Goal: Task Accomplishment & Management: Use online tool/utility

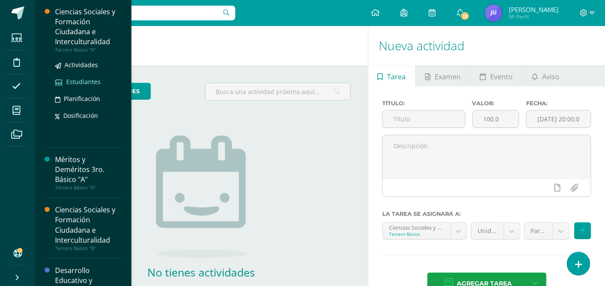
click at [78, 80] on span "Estudiantes" at bounding box center [83, 82] width 34 height 8
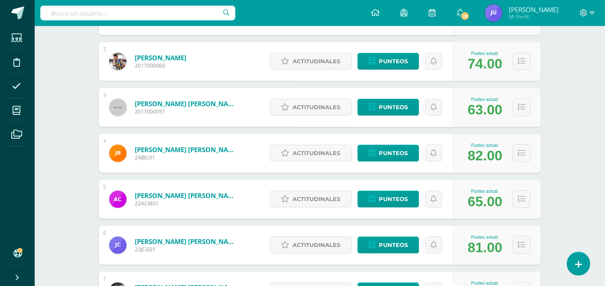
scroll to position [289, 0]
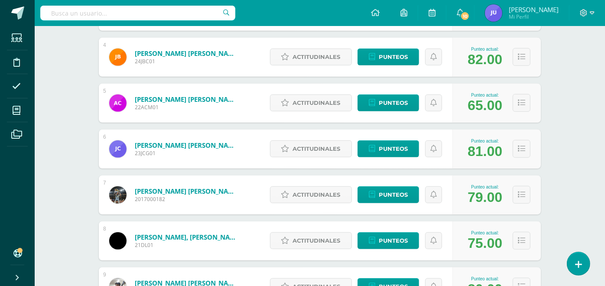
drag, startPoint x: 465, startPoint y: 101, endPoint x: 475, endPoint y: 107, distance: 11.3
click at [475, 107] on div "Punteo actual: 65.00" at bounding box center [484, 103] width 43 height 21
drag, startPoint x: 475, startPoint y: 107, endPoint x: 554, endPoint y: 125, distance: 81.9
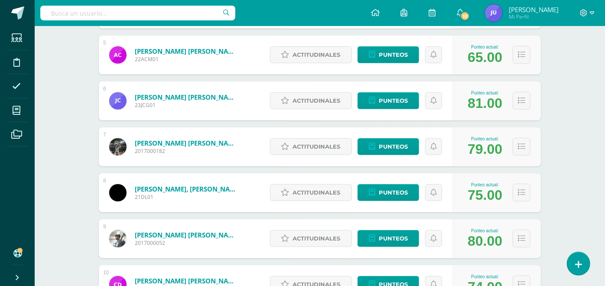
scroll to position [385, 0]
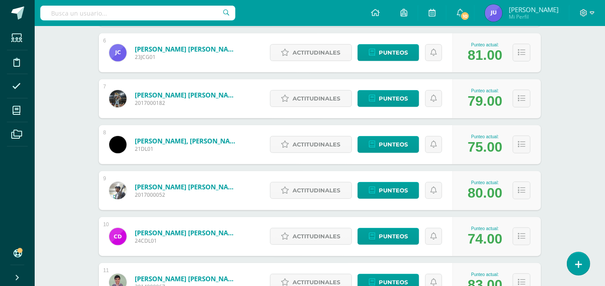
drag, startPoint x: 469, startPoint y: 146, endPoint x: 477, endPoint y: 151, distance: 10.0
click at [477, 151] on div "75.00" at bounding box center [485, 147] width 35 height 16
drag, startPoint x: 477, startPoint y: 151, endPoint x: 549, endPoint y: 166, distance: 73.4
drag, startPoint x: 466, startPoint y: 192, endPoint x: 474, endPoint y: 195, distance: 9.2
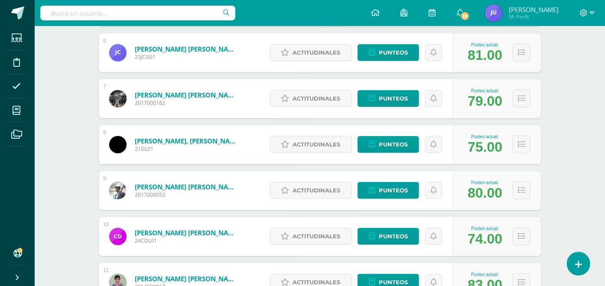
click at [474, 195] on div "Punteo actual: 80.00" at bounding box center [484, 190] width 43 height 21
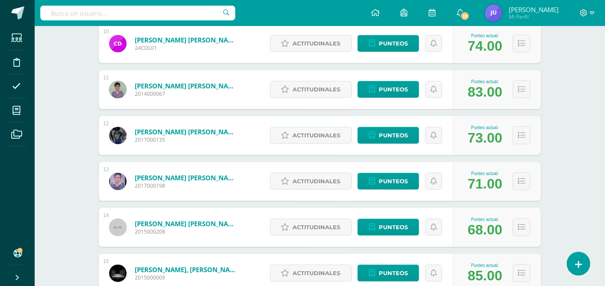
scroll to position [626, 0]
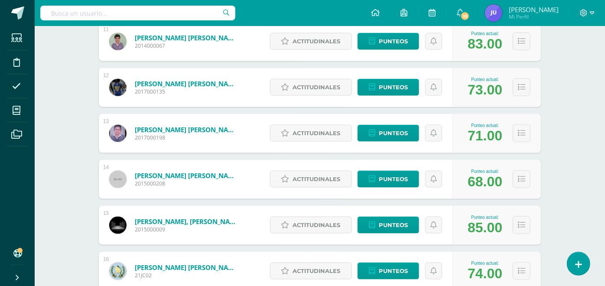
drag, startPoint x: 470, startPoint y: 184, endPoint x: 488, endPoint y: 191, distance: 19.3
click at [488, 191] on div "Punteo actual: 68.00" at bounding box center [497, 179] width 88 height 39
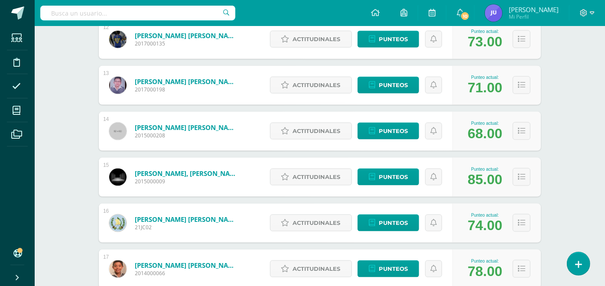
scroll to position [722, 0]
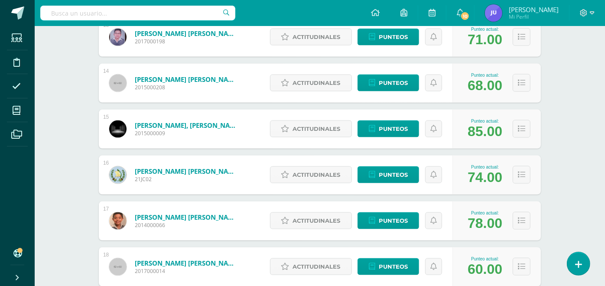
drag, startPoint x: 468, startPoint y: 135, endPoint x: 483, endPoint y: 137, distance: 14.9
click at [483, 137] on div "85.00" at bounding box center [485, 132] width 35 height 16
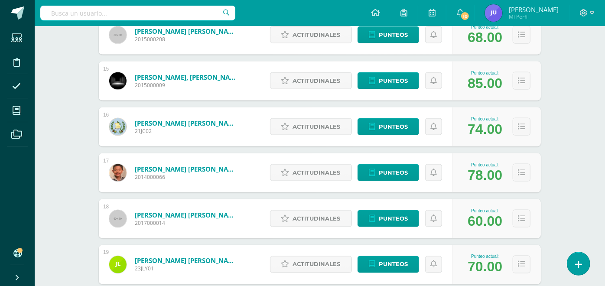
drag, startPoint x: 471, startPoint y: 132, endPoint x: 484, endPoint y: 134, distance: 12.8
click at [484, 134] on div "74.00" at bounding box center [485, 129] width 35 height 16
drag, startPoint x: 484, startPoint y: 134, endPoint x: 472, endPoint y: 176, distance: 43.3
click at [474, 177] on div "78.00" at bounding box center [485, 175] width 35 height 16
drag, startPoint x: 470, startPoint y: 175, endPoint x: 482, endPoint y: 182, distance: 14.6
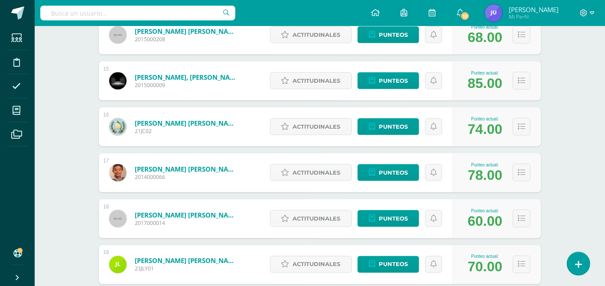
click at [482, 182] on div "78.00" at bounding box center [485, 175] width 35 height 16
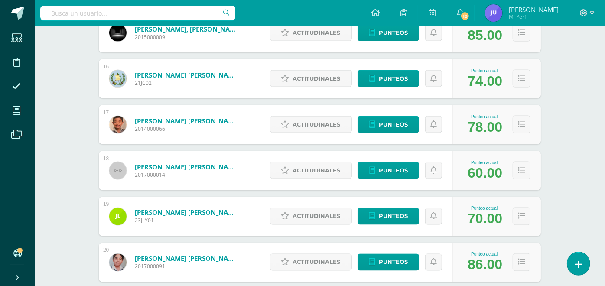
drag, startPoint x: 469, startPoint y: 174, endPoint x: 480, endPoint y: 176, distance: 10.7
click at [480, 176] on div "60.00" at bounding box center [485, 173] width 35 height 16
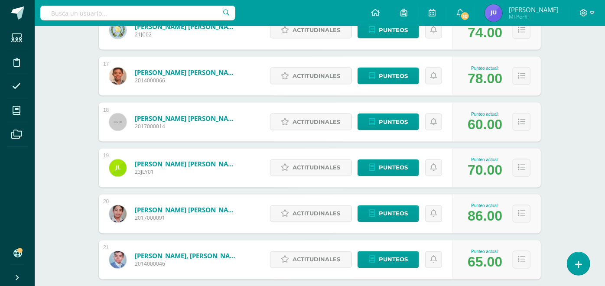
drag, startPoint x: 463, startPoint y: 173, endPoint x: 479, endPoint y: 174, distance: 16.1
click at [479, 174] on div "Punteo actual: 70.00" at bounding box center [484, 168] width 43 height 21
click at [479, 174] on div "70.00" at bounding box center [485, 171] width 35 height 16
click at [557, 189] on div "Estudiantes (32) Unidad 3 Unidad 1 Unidad 3 Unidad 4 Unidad 2 32 Estudiantes ac…" at bounding box center [319, 31] width 477 height 1624
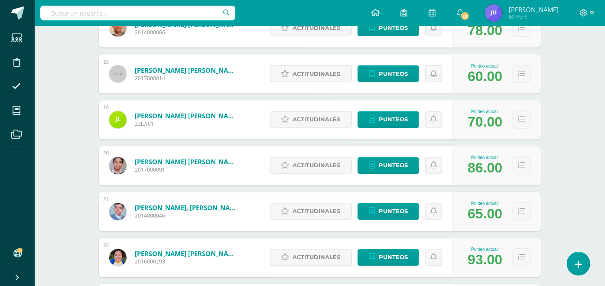
scroll to position [963, 0]
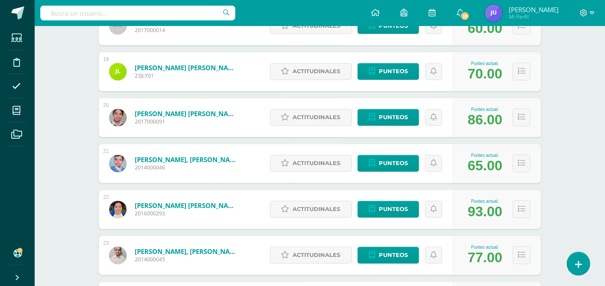
drag, startPoint x: 470, startPoint y: 166, endPoint x: 483, endPoint y: 170, distance: 14.3
click at [483, 170] on div "65.00" at bounding box center [485, 166] width 35 height 16
drag, startPoint x: 483, startPoint y: 170, endPoint x: 470, endPoint y: 219, distance: 50.7
click at [470, 219] on div "93.00" at bounding box center [485, 212] width 35 height 16
drag, startPoint x: 470, startPoint y: 211, endPoint x: 481, endPoint y: 218, distance: 12.6
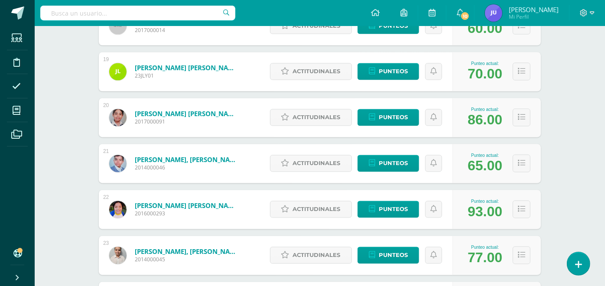
click at [481, 218] on div "93.00" at bounding box center [485, 212] width 35 height 16
drag, startPoint x: 481, startPoint y: 218, endPoint x: 472, endPoint y: 231, distance: 16.2
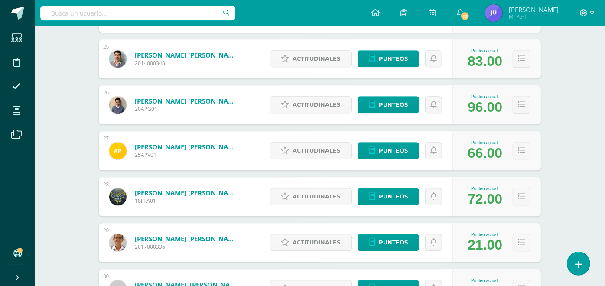
scroll to position [1300, 0]
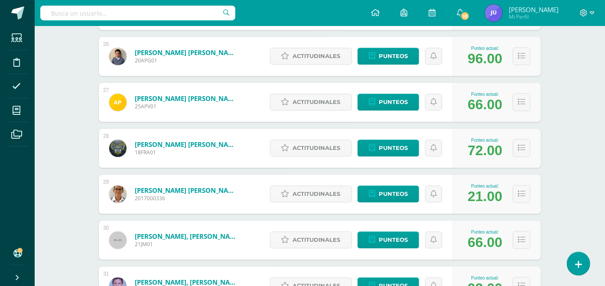
drag, startPoint x: 465, startPoint y: 198, endPoint x: 477, endPoint y: 199, distance: 12.7
click at [477, 199] on div "Punteo actual: 21.00" at bounding box center [484, 194] width 43 height 21
drag, startPoint x: 477, startPoint y: 199, endPoint x: 467, endPoint y: 205, distance: 11.8
click at [459, 207] on div "Punteo actual: 21.00" at bounding box center [497, 194] width 88 height 39
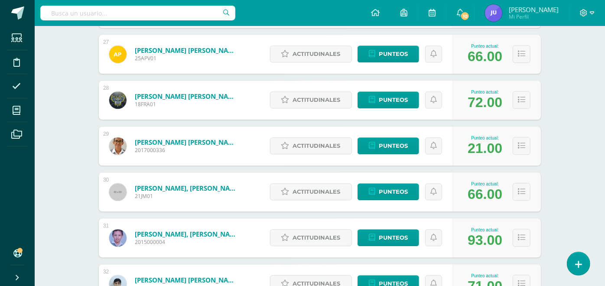
scroll to position [1423, 0]
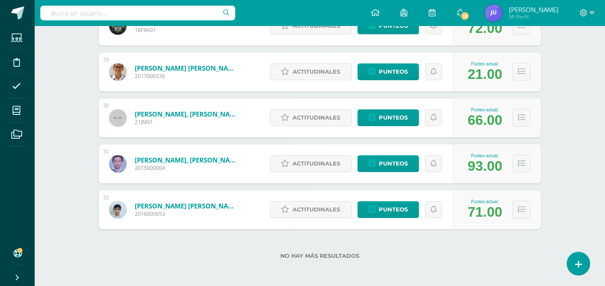
drag, startPoint x: 466, startPoint y: 166, endPoint x: 476, endPoint y: 169, distance: 10.4
click at [476, 169] on div "Punteo actual: 93.00" at bounding box center [484, 163] width 43 height 21
click at [498, 255] on label "No hay más resultados" at bounding box center [320, 256] width 442 height 7
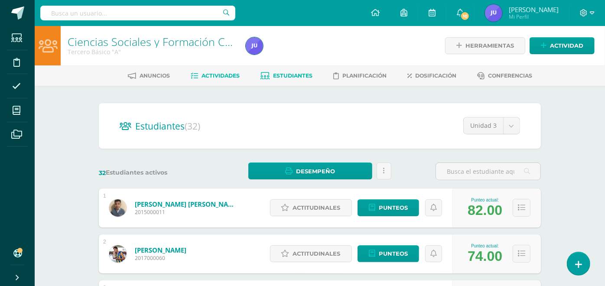
click at [215, 77] on span "Actividades" at bounding box center [221, 75] width 38 height 7
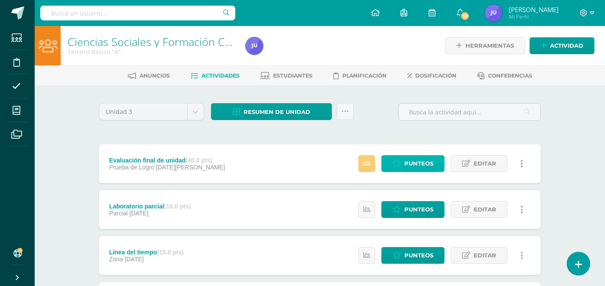
click at [409, 162] on span "Punteos" at bounding box center [418, 164] width 29 height 16
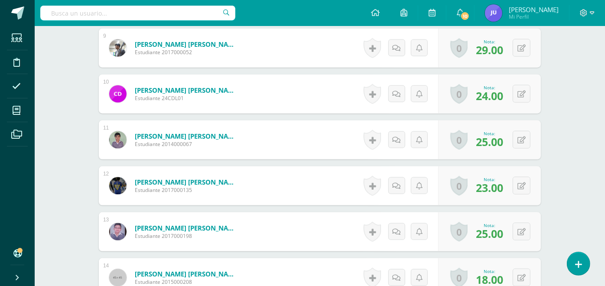
scroll to position [793, 0]
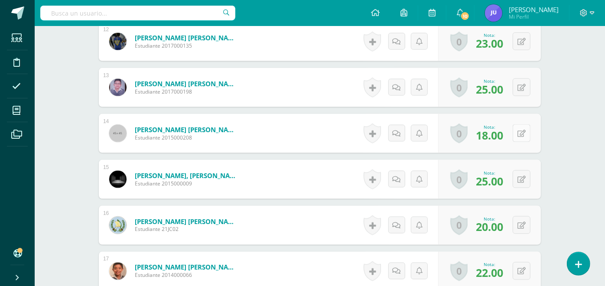
click at [521, 133] on icon at bounding box center [522, 133] width 8 height 7
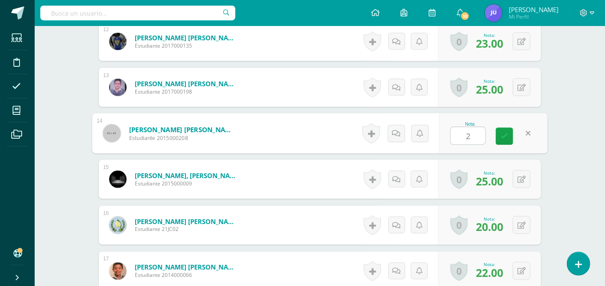
type input "20"
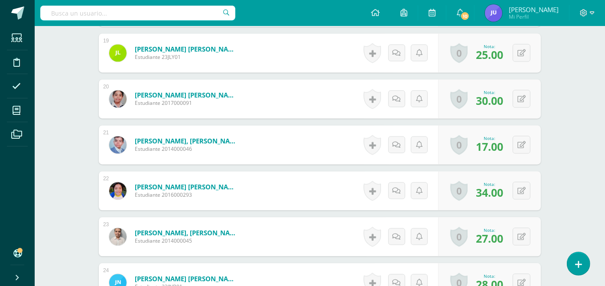
scroll to position [1055, 0]
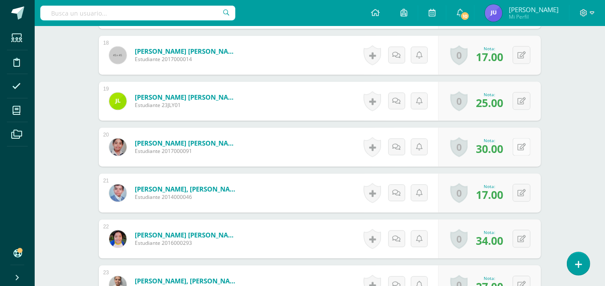
click at [519, 146] on button at bounding box center [522, 147] width 18 height 18
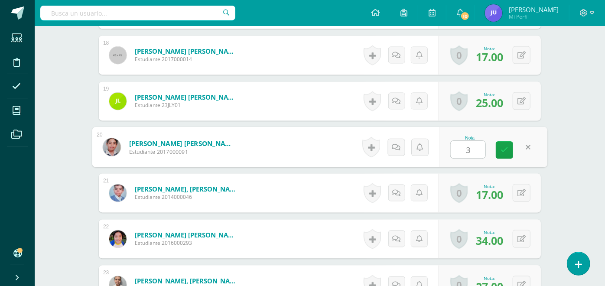
type input "32"
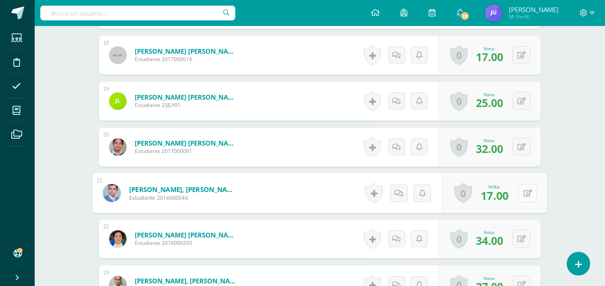
click at [528, 193] on button at bounding box center [527, 193] width 18 height 18
type input "20"
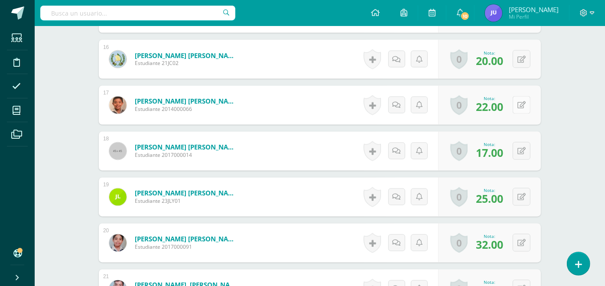
click at [525, 104] on icon at bounding box center [522, 105] width 8 height 7
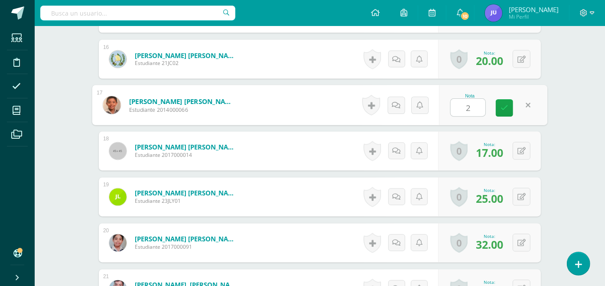
type input "24"
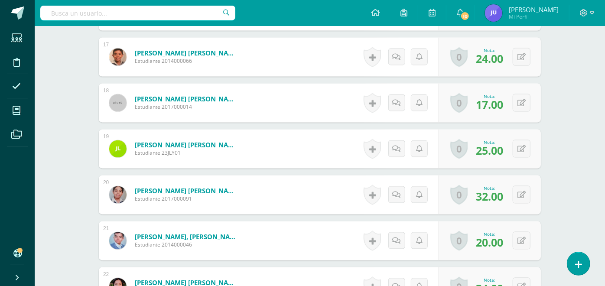
scroll to position [1055, 0]
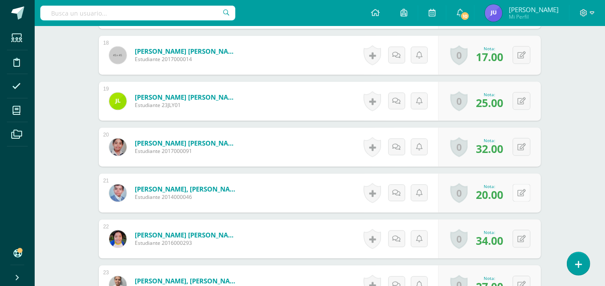
click at [527, 189] on button at bounding box center [522, 193] width 18 height 18
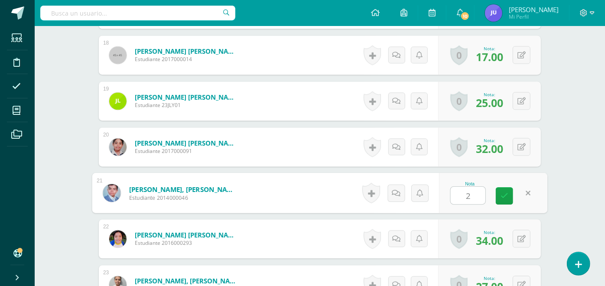
type input "23"
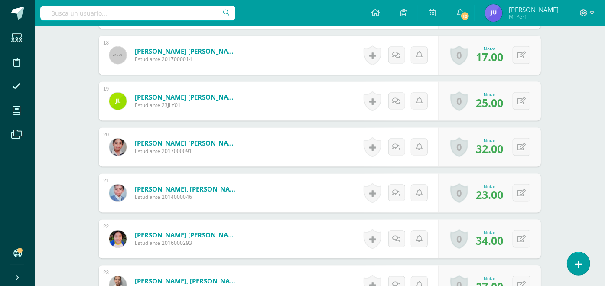
scroll to position [1103, 0]
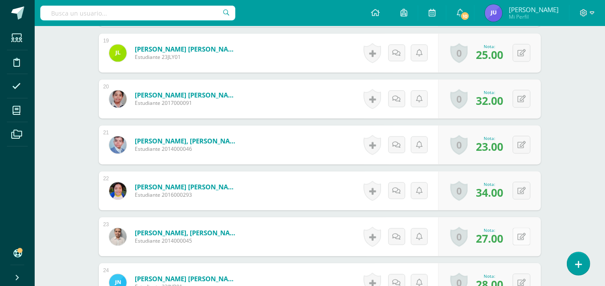
click at [526, 232] on button at bounding box center [522, 237] width 18 height 18
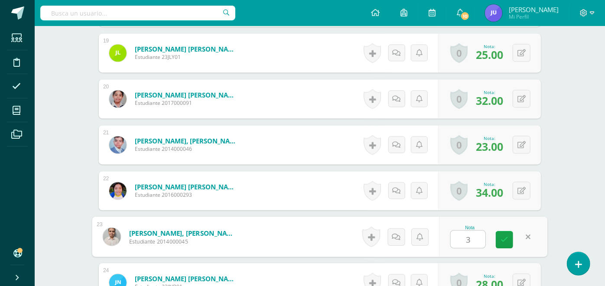
type input "32"
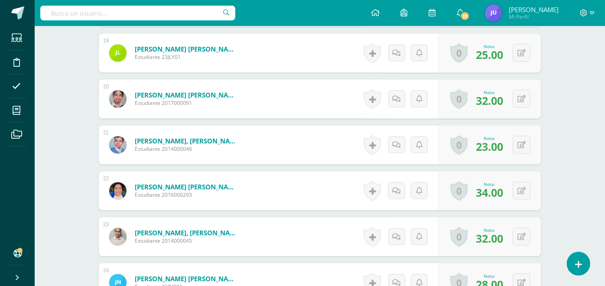
scroll to position [1248, 0]
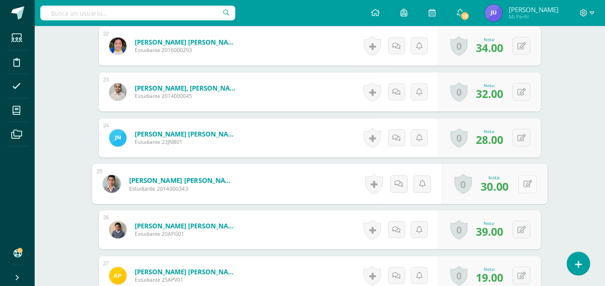
click at [519, 181] on button at bounding box center [527, 184] width 18 height 18
type input "32"
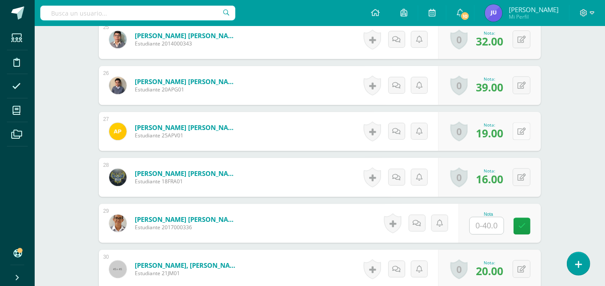
click at [522, 131] on button at bounding box center [522, 131] width 18 height 18
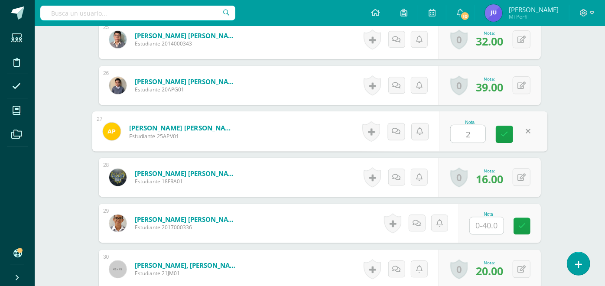
type input "21"
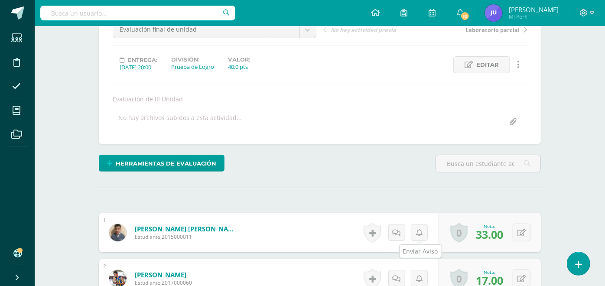
scroll to position [241, 0]
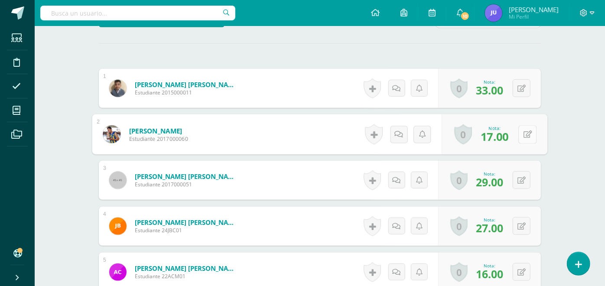
click at [515, 133] on div "0 Logros Logros obtenidos Aún no hay logros agregados Nota: 17.00" at bounding box center [495, 134] width 106 height 40
click at [524, 136] on icon at bounding box center [528, 133] width 9 height 7
type input "20"
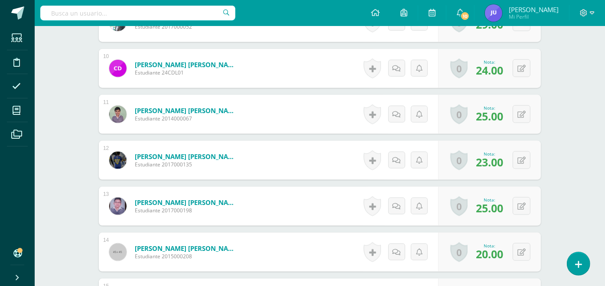
scroll to position [770, 0]
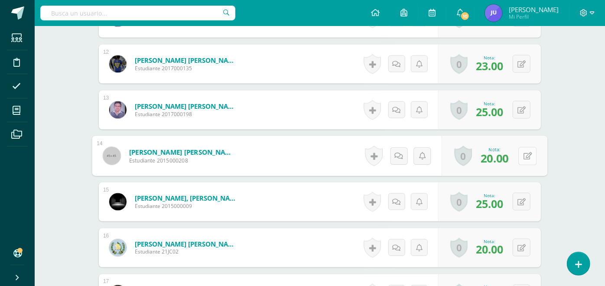
click at [518, 155] on button at bounding box center [527, 156] width 18 height 18
type input "22"
click at [554, 149] on div "¿Estás seguro que quieres eliminar esta actividad? Esto borrará la actividad y …" at bounding box center [319, 209] width 477 height 1786
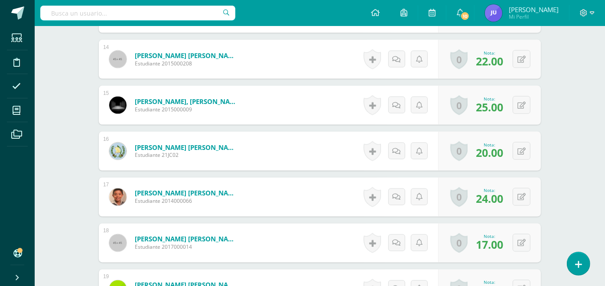
scroll to position [963, 0]
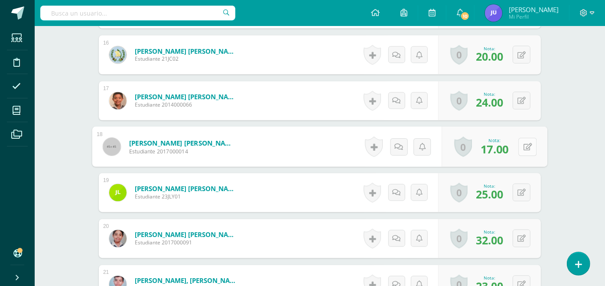
click at [527, 144] on button at bounding box center [527, 147] width 18 height 18
type input "19"
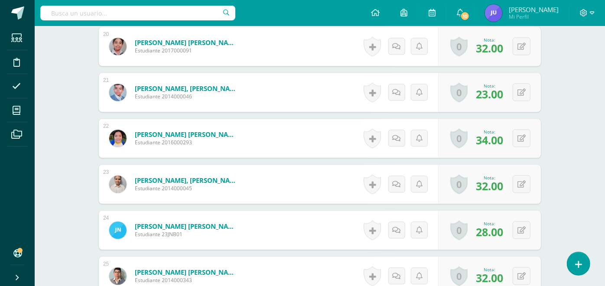
scroll to position [1493, 0]
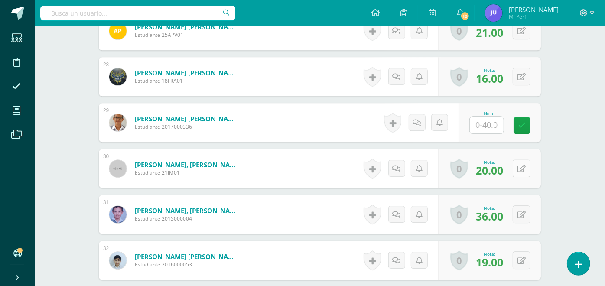
click at [523, 167] on icon at bounding box center [522, 168] width 8 height 7
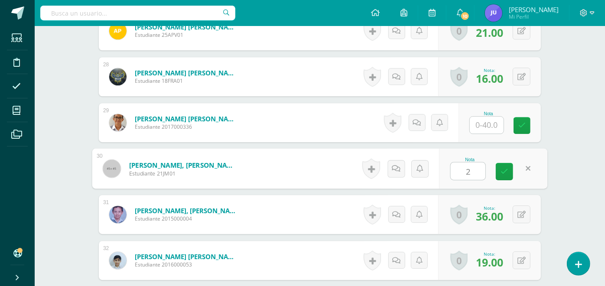
type input "22"
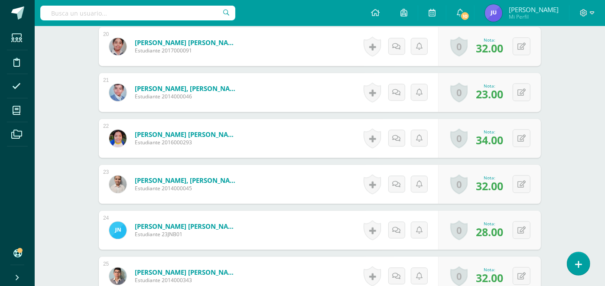
scroll to position [1059, 0]
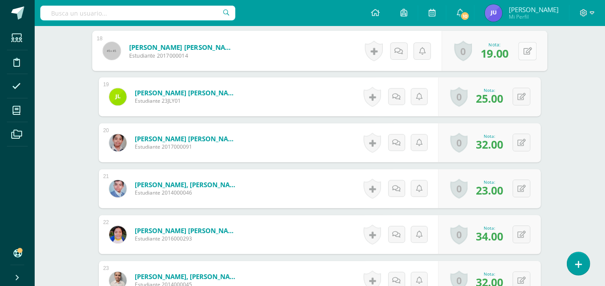
click at [527, 48] on button at bounding box center [527, 51] width 18 height 18
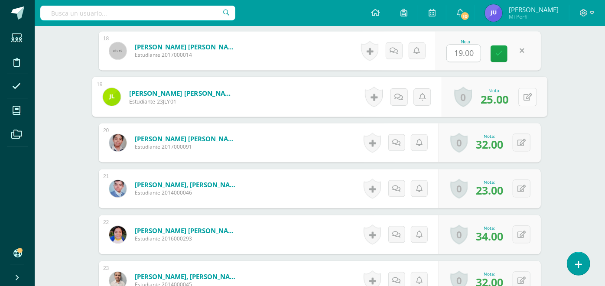
click at [522, 96] on button at bounding box center [527, 97] width 18 height 18
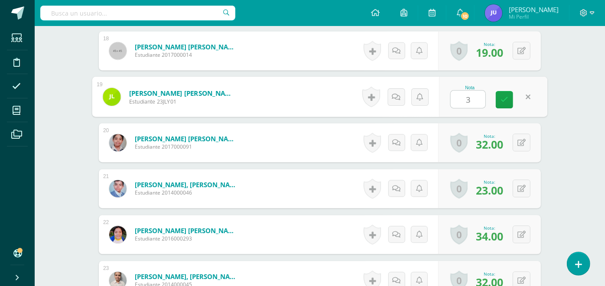
type input "30"
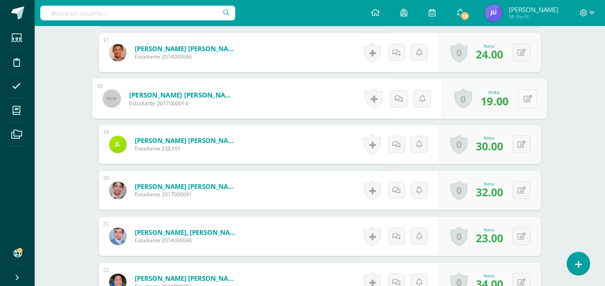
click at [518, 98] on button at bounding box center [527, 99] width 18 height 18
type input "21"
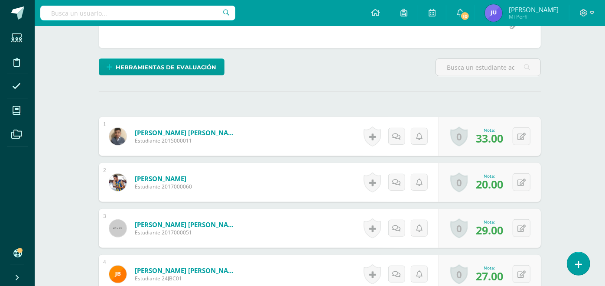
scroll to position [0, 0]
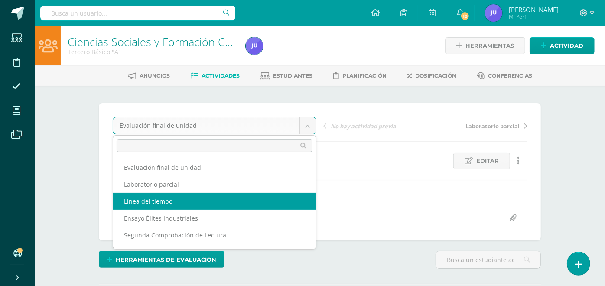
scroll to position [14, 0]
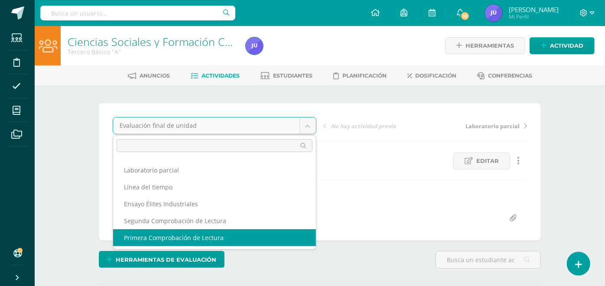
select select "/dashboard/teacher/grade-activity/174793/"
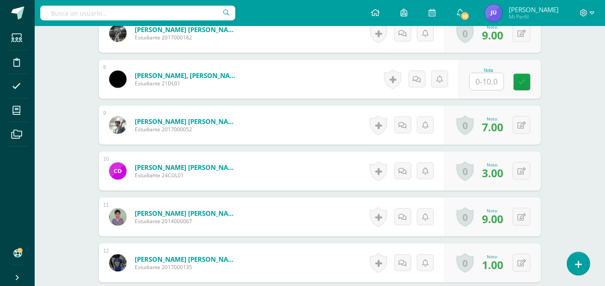
scroll to position [475, 0]
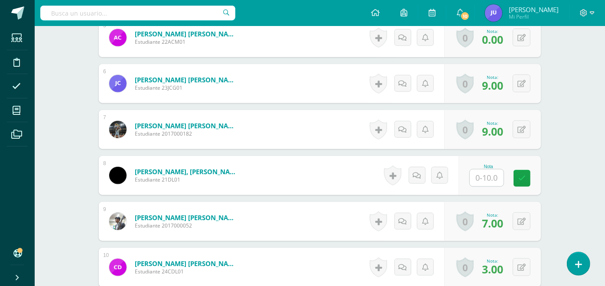
click at [499, 176] on input "text" at bounding box center [487, 177] width 34 height 17
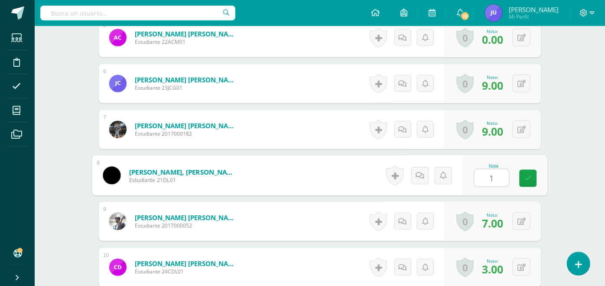
type input "10"
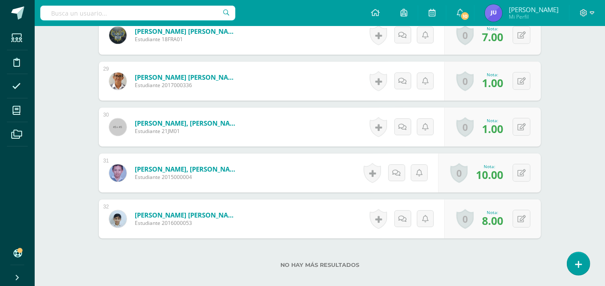
scroll to position [1342, 0]
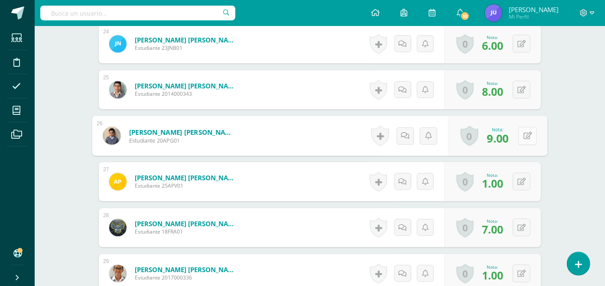
click at [520, 136] on button at bounding box center [527, 136] width 18 height 18
type input "10"
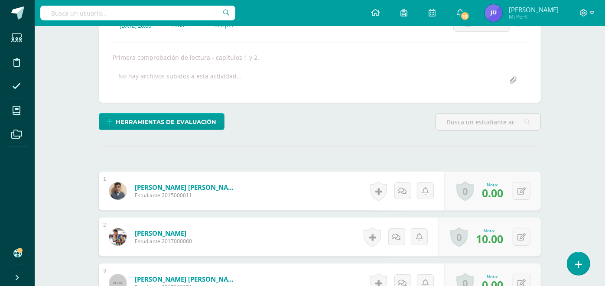
scroll to position [0, 0]
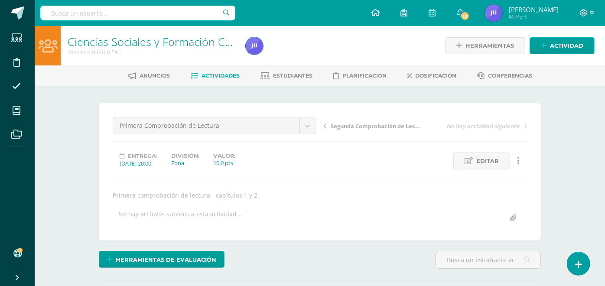
click at [316, 120] on div "Primera Comprobación de Lectura Evaluación final de unidad Laboratorio parcial …" at bounding box center [214, 129] width 211 height 24
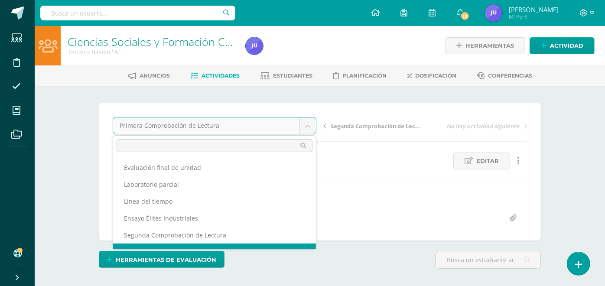
scroll to position [11, 0]
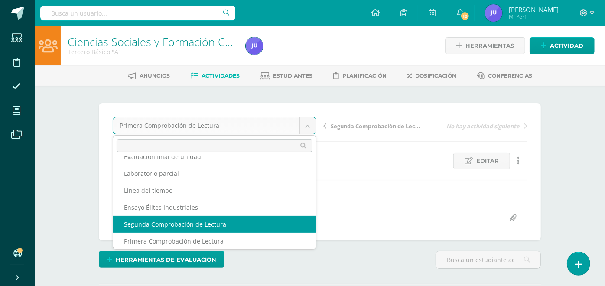
select select "/dashboard/teacher/grade-activity/175473/"
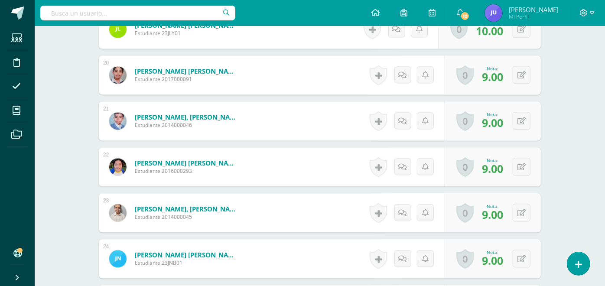
scroll to position [1223, 0]
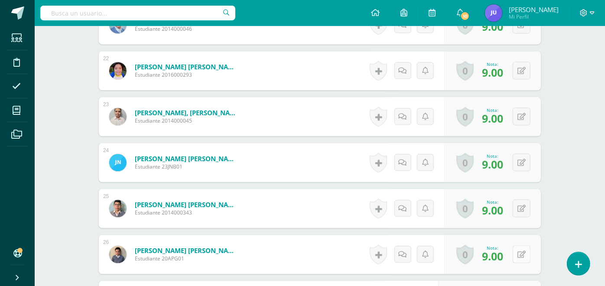
click at [523, 251] on icon at bounding box center [522, 254] width 8 height 7
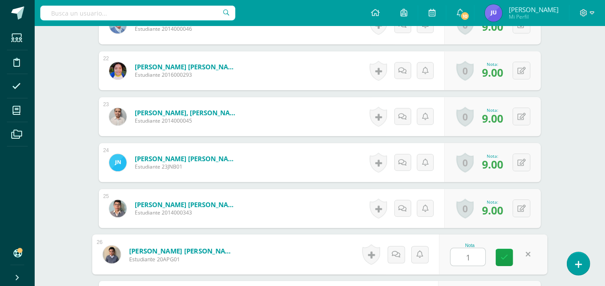
type input "10"
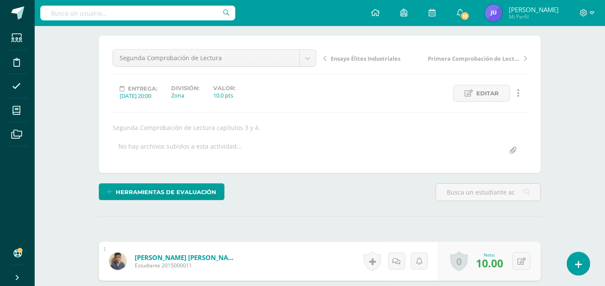
scroll to position [0, 0]
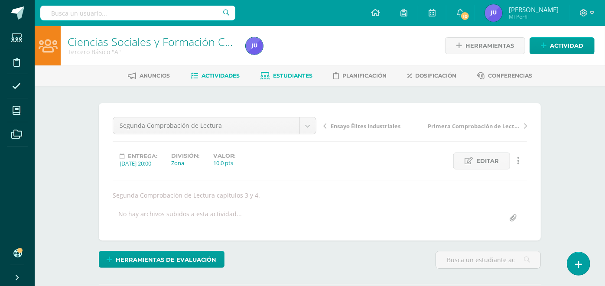
click at [280, 72] on span "Estudiantes" at bounding box center [293, 75] width 39 height 7
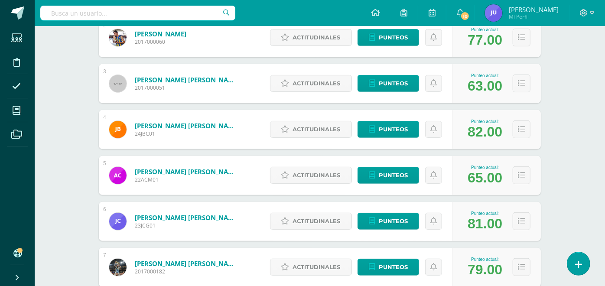
scroll to position [168, 0]
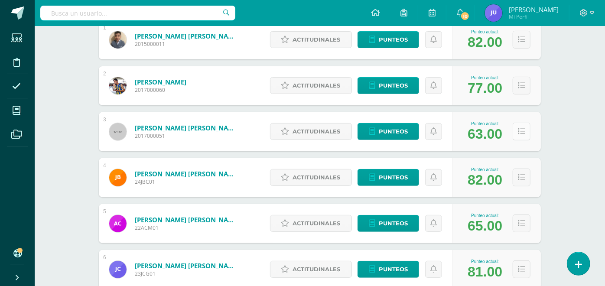
click at [520, 129] on icon at bounding box center [521, 131] width 7 height 7
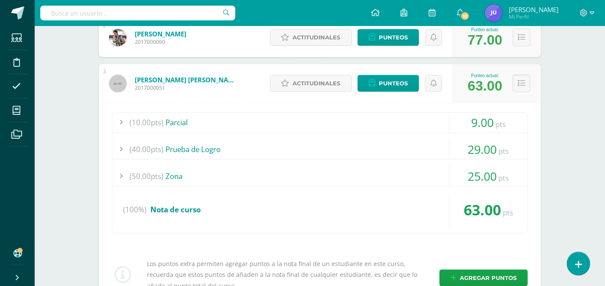
scroll to position [313, 0]
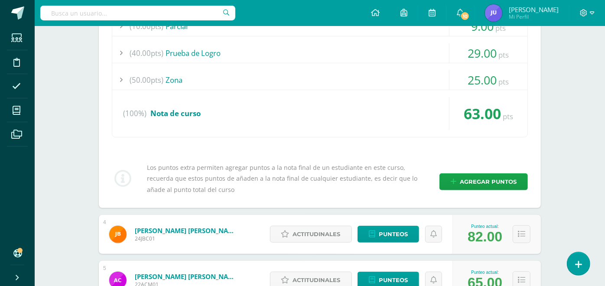
click at [472, 97] on div "63.00 pts" at bounding box center [488, 113] width 78 height 33
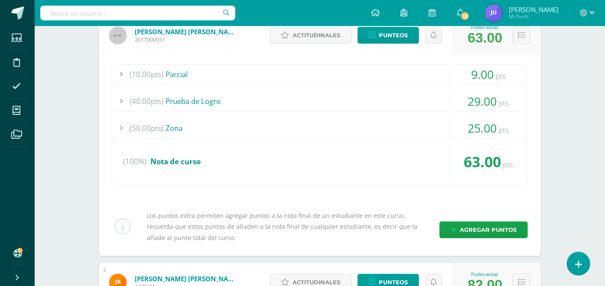
click at [460, 127] on div "25.00 pts" at bounding box center [488, 128] width 78 height 20
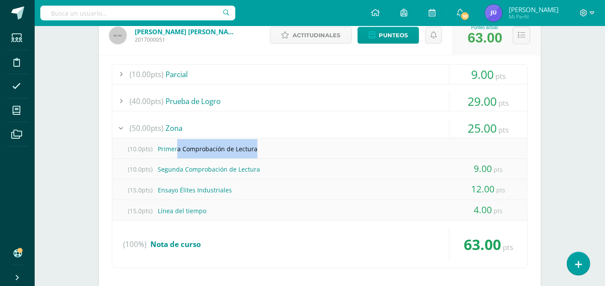
drag, startPoint x: 176, startPoint y: 146, endPoint x: 260, endPoint y: 152, distance: 84.3
click at [260, 152] on div "(10.0pts) Primera Comprobación de Lectura" at bounding box center [319, 149] width 415 height 20
drag, startPoint x: 260, startPoint y: 152, endPoint x: 280, endPoint y: 149, distance: 19.7
click at [280, 149] on div "(10.0pts) Primera Comprobación de Lectura" at bounding box center [319, 149] width 415 height 20
click at [493, 196] on div "12.00 pts" at bounding box center [488, 189] width 78 height 20
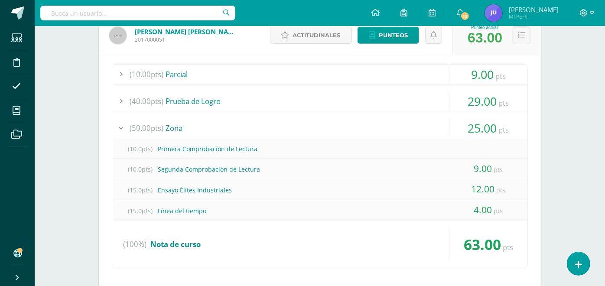
drag, startPoint x: 483, startPoint y: 208, endPoint x: 478, endPoint y: 206, distance: 5.5
click at [478, 206] on span "4.00" at bounding box center [483, 210] width 18 height 12
drag, startPoint x: 478, startPoint y: 206, endPoint x: 491, endPoint y: 208, distance: 13.2
click at [491, 208] on span "4.00" at bounding box center [483, 210] width 18 height 12
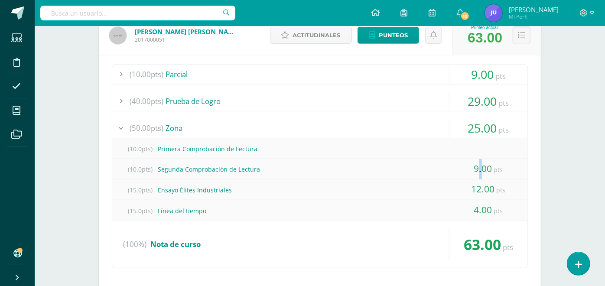
drag, startPoint x: 477, startPoint y: 163, endPoint x: 484, endPoint y: 165, distance: 7.1
click at [484, 165] on span "9.00" at bounding box center [483, 169] width 18 height 12
drag, startPoint x: 484, startPoint y: 165, endPoint x: 481, endPoint y: 72, distance: 93.2
click at [481, 72] on span "9.00" at bounding box center [482, 74] width 23 height 16
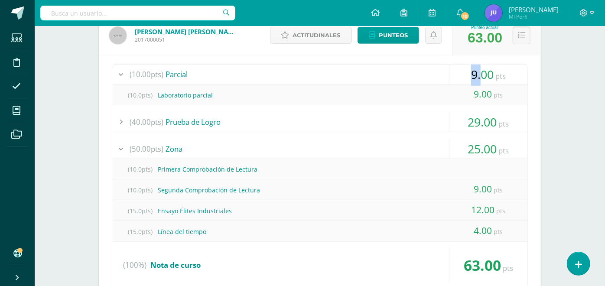
scroll to position [216, 0]
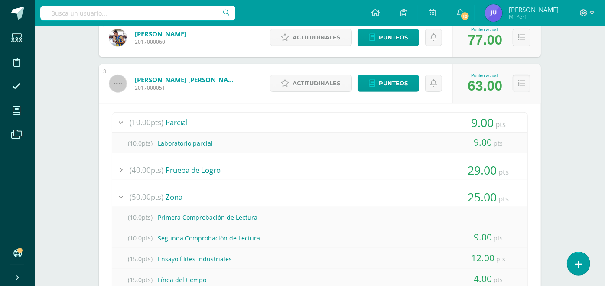
click at [486, 120] on span "9.00" at bounding box center [482, 122] width 23 height 16
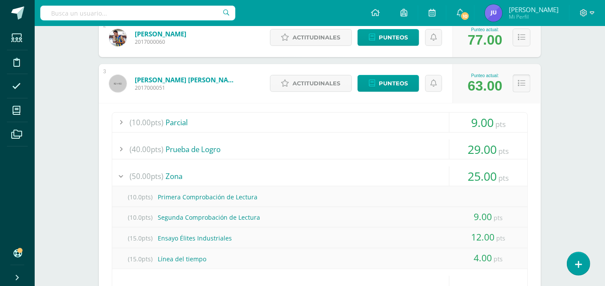
click at [524, 85] on icon at bounding box center [521, 83] width 7 height 7
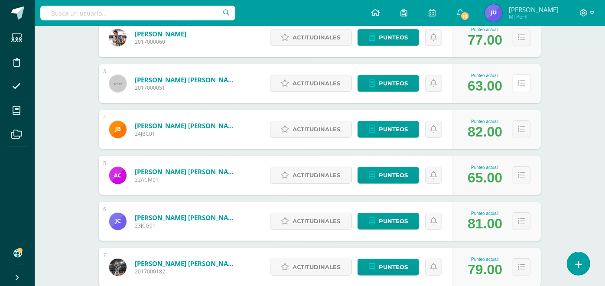
scroll to position [0, 0]
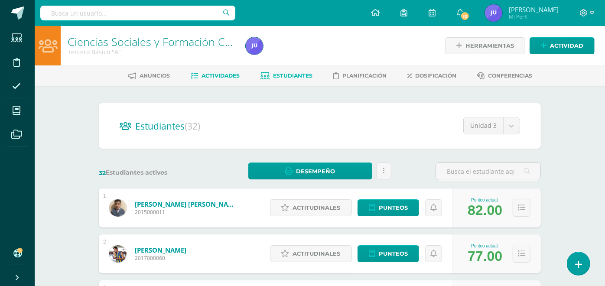
click at [210, 75] on span "Actividades" at bounding box center [221, 75] width 38 height 7
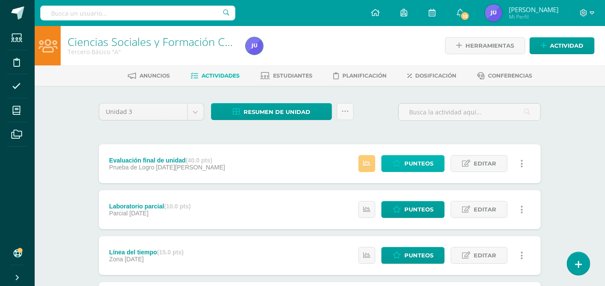
click at [422, 164] on span "Punteos" at bounding box center [418, 164] width 29 height 16
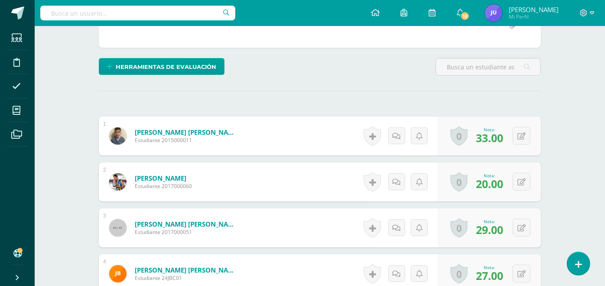
scroll to position [241, 0]
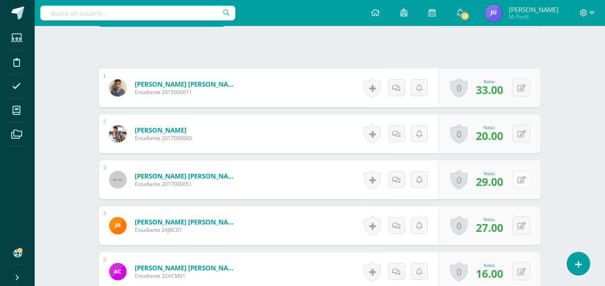
click at [525, 177] on icon at bounding box center [522, 179] width 8 height 7
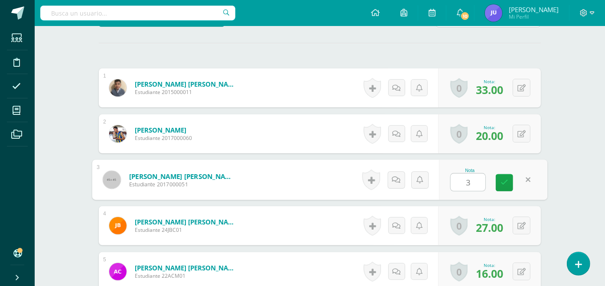
type input "36"
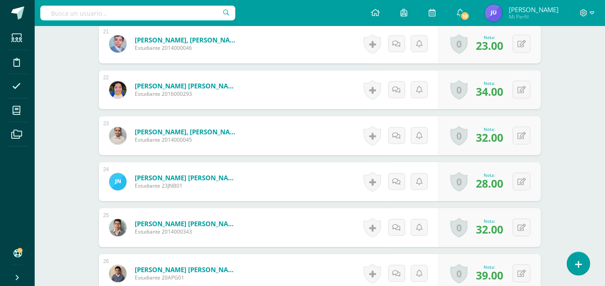
scroll to position [1300, 0]
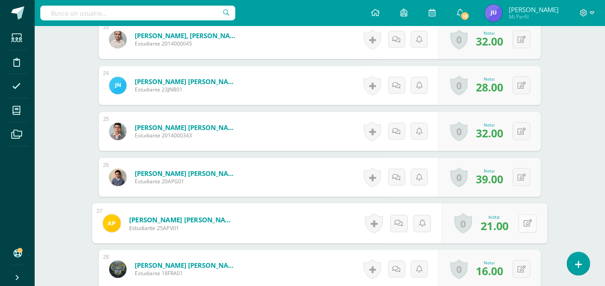
click at [524, 225] on icon at bounding box center [528, 222] width 9 height 7
type input "23"
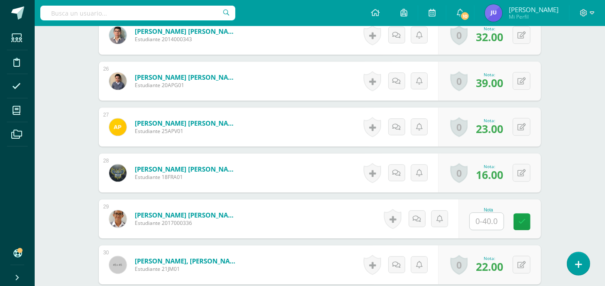
scroll to position [1445, 0]
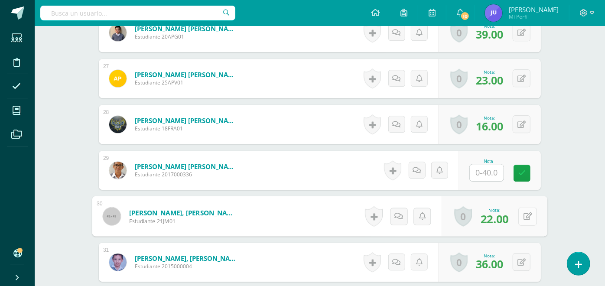
click at [524, 215] on icon at bounding box center [528, 215] width 9 height 7
type input "24"
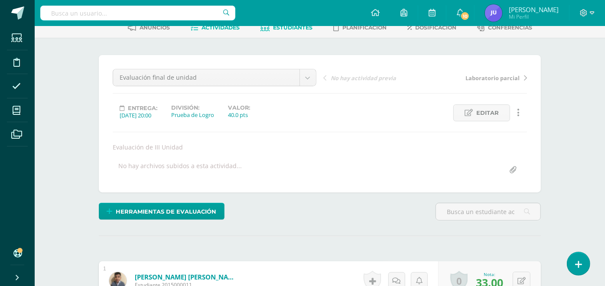
scroll to position [0, 0]
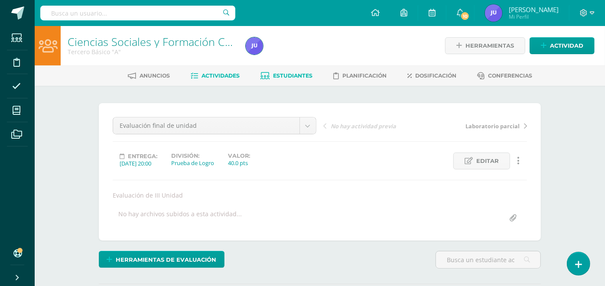
click at [267, 75] on link "Estudiantes" at bounding box center [287, 76] width 52 height 14
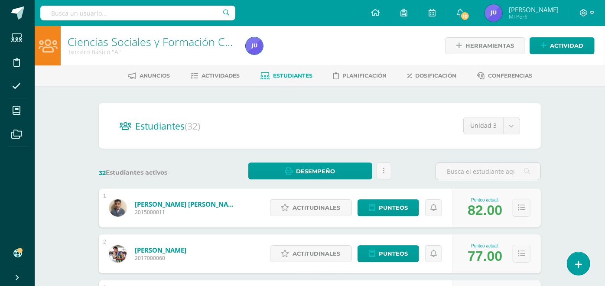
click at [284, 75] on span "Estudiantes" at bounding box center [293, 75] width 39 height 7
